Goal: Task Accomplishment & Management: Manage account settings

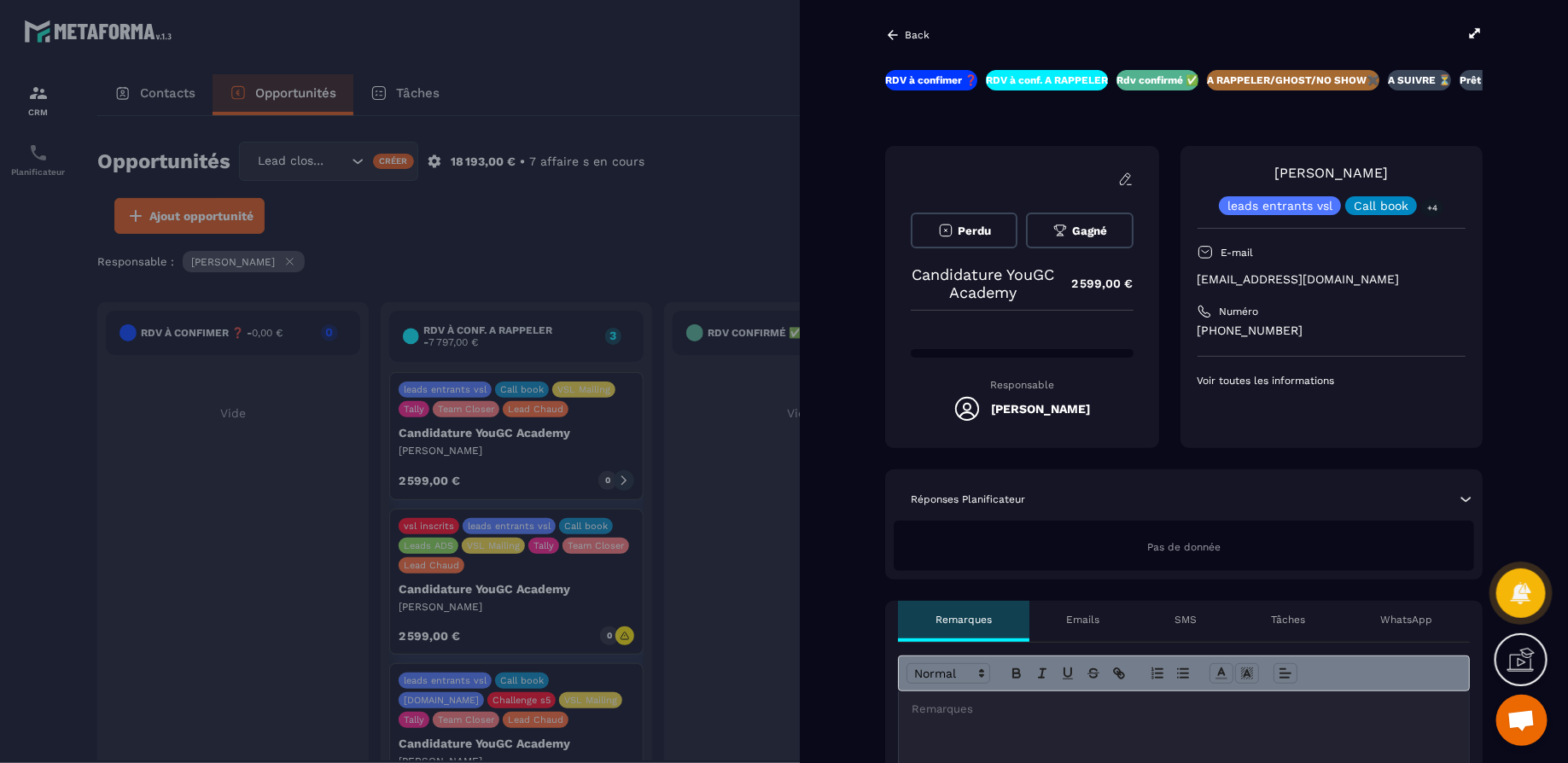
scroll to position [0, 69]
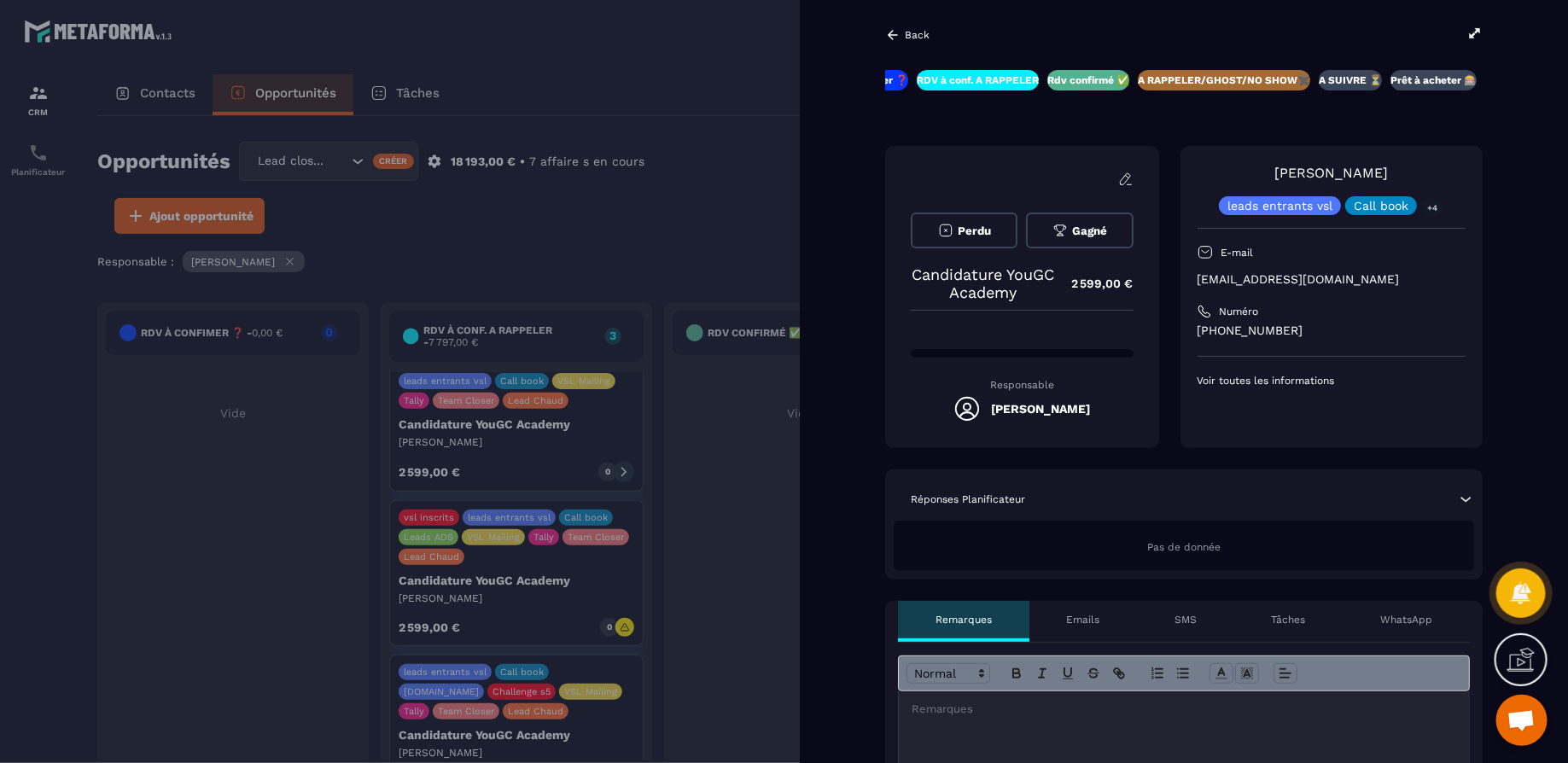
click at [998, 232] on button "Perdu" at bounding box center [964, 231] width 107 height 36
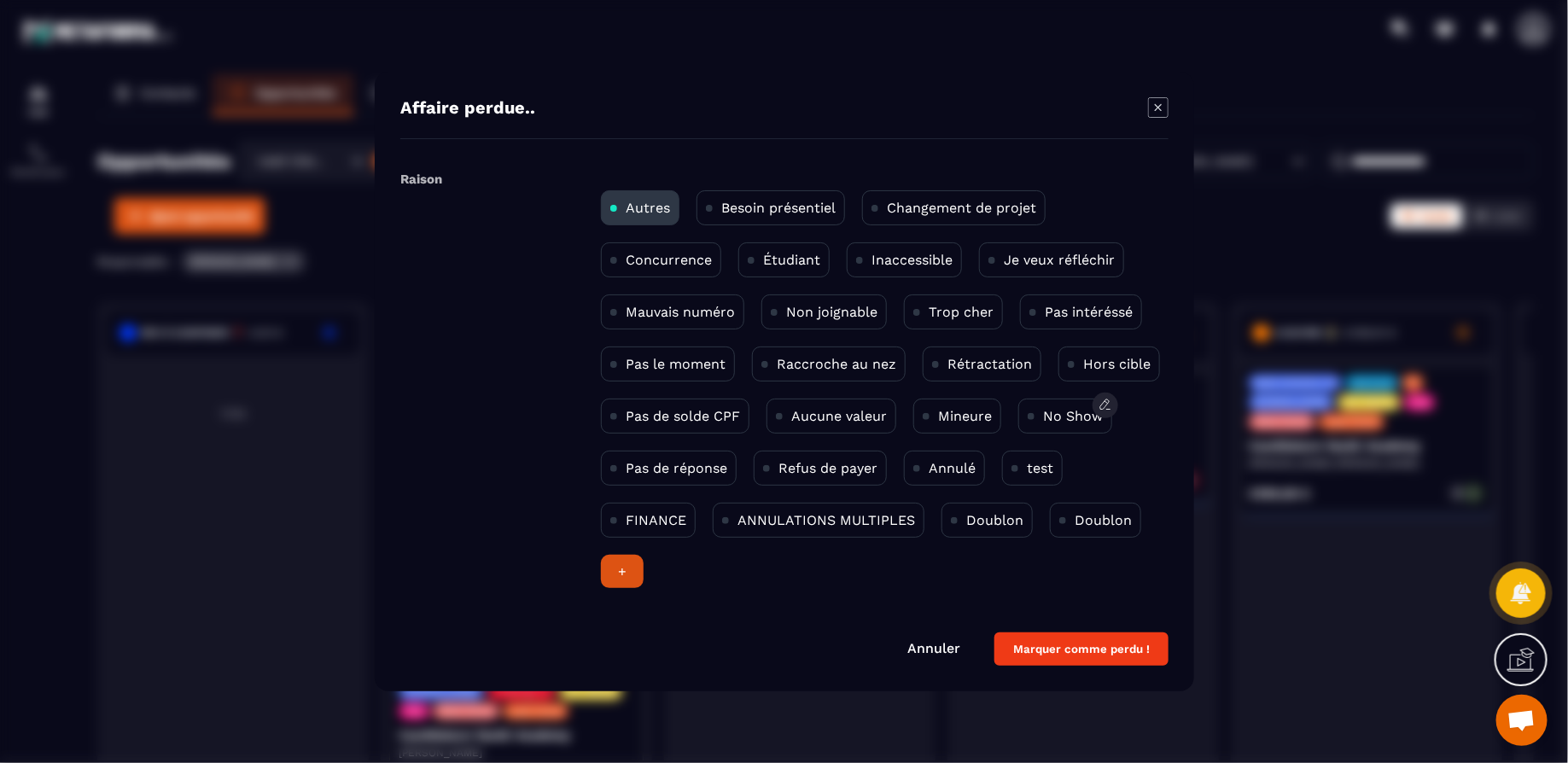
click at [1086, 417] on p "No Show" at bounding box center [1073, 416] width 60 height 16
click at [1129, 647] on button "Marquer comme perdu !" at bounding box center [1082, 649] width 174 height 33
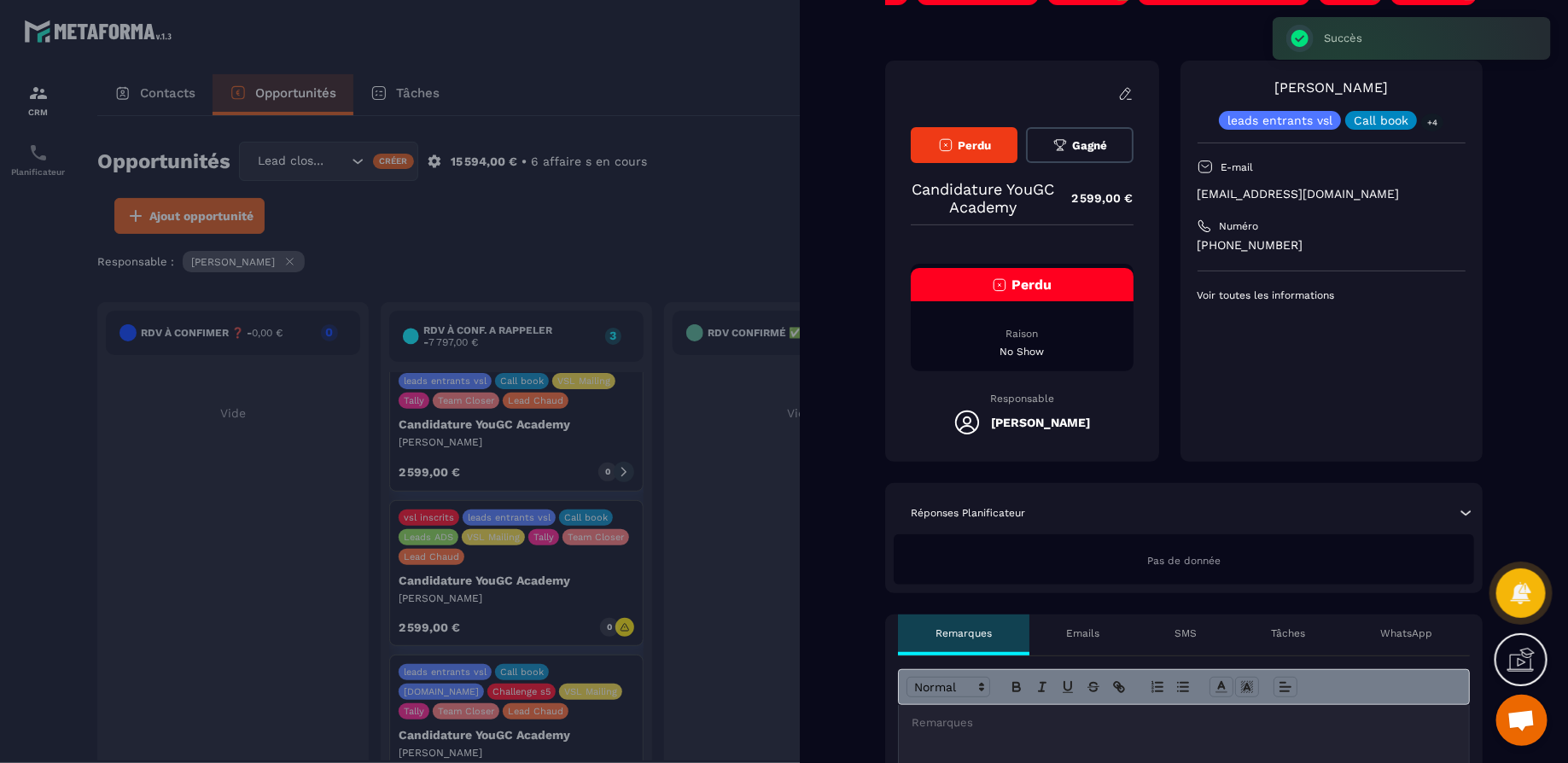
scroll to position [0, 0]
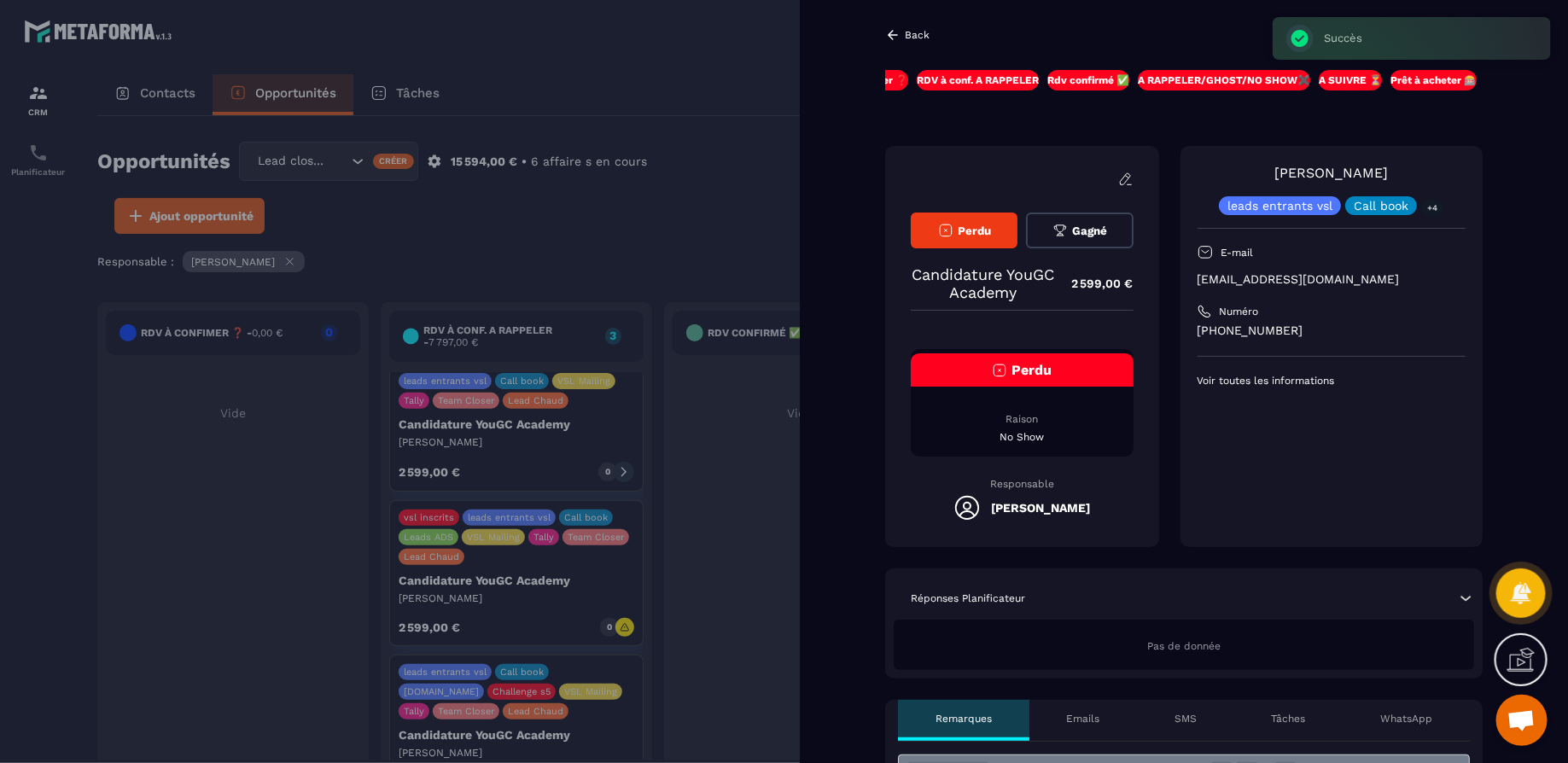
click at [710, 161] on div at bounding box center [784, 382] width 1568 height 763
